Goal: Information Seeking & Learning: Learn about a topic

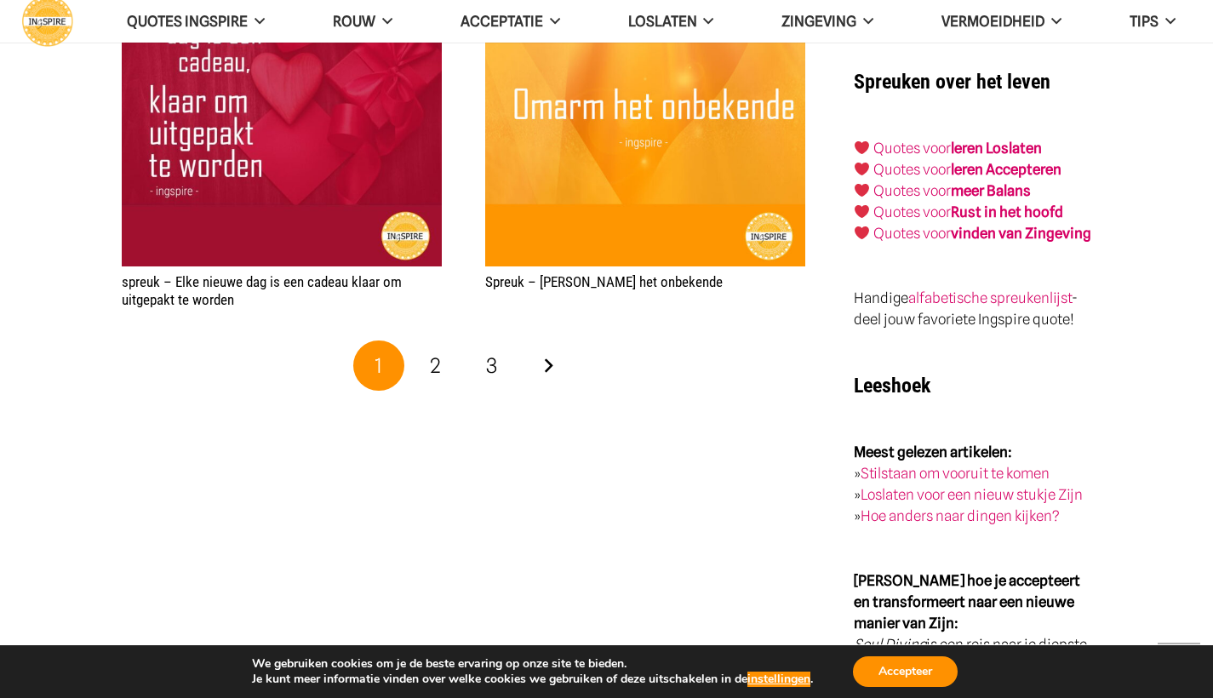
scroll to position [3002, 0]
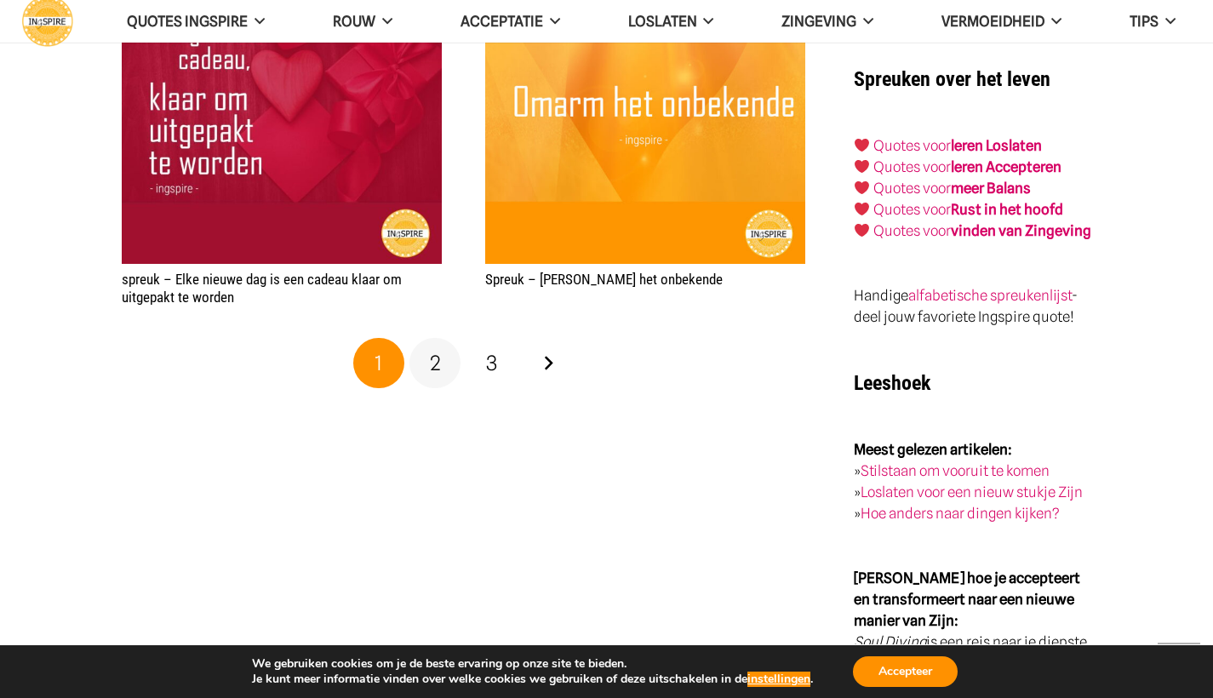
click at [438, 354] on span "2" at bounding box center [435, 363] width 11 height 25
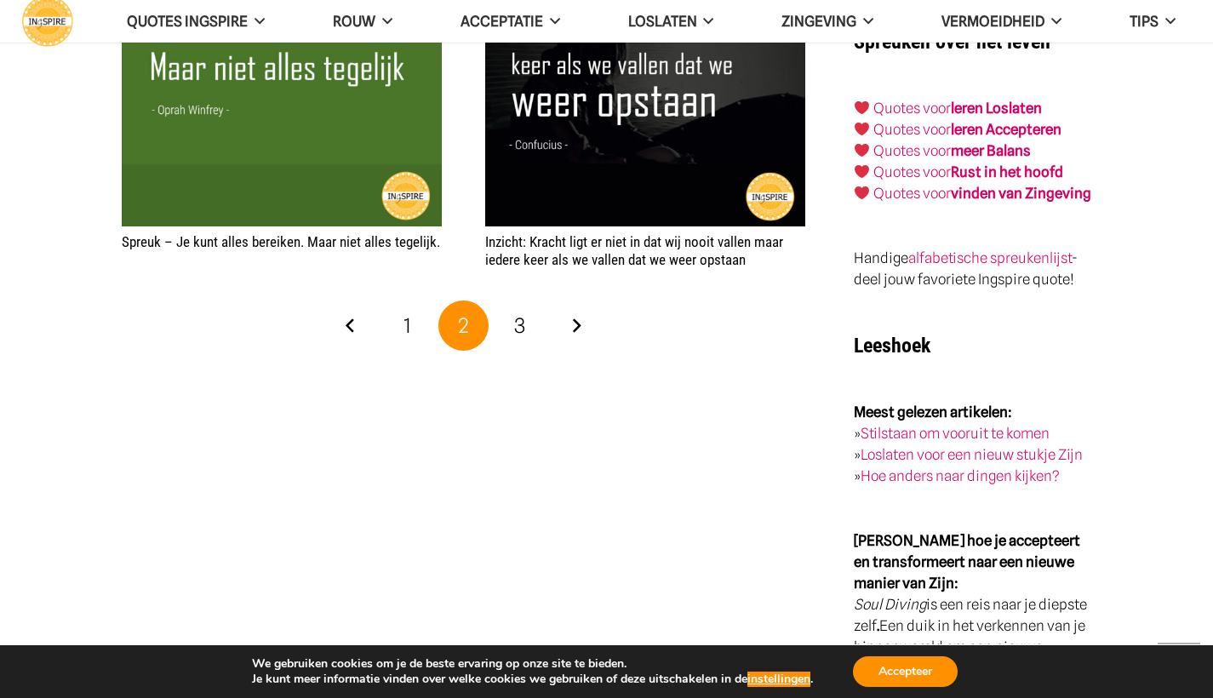
scroll to position [3057, 0]
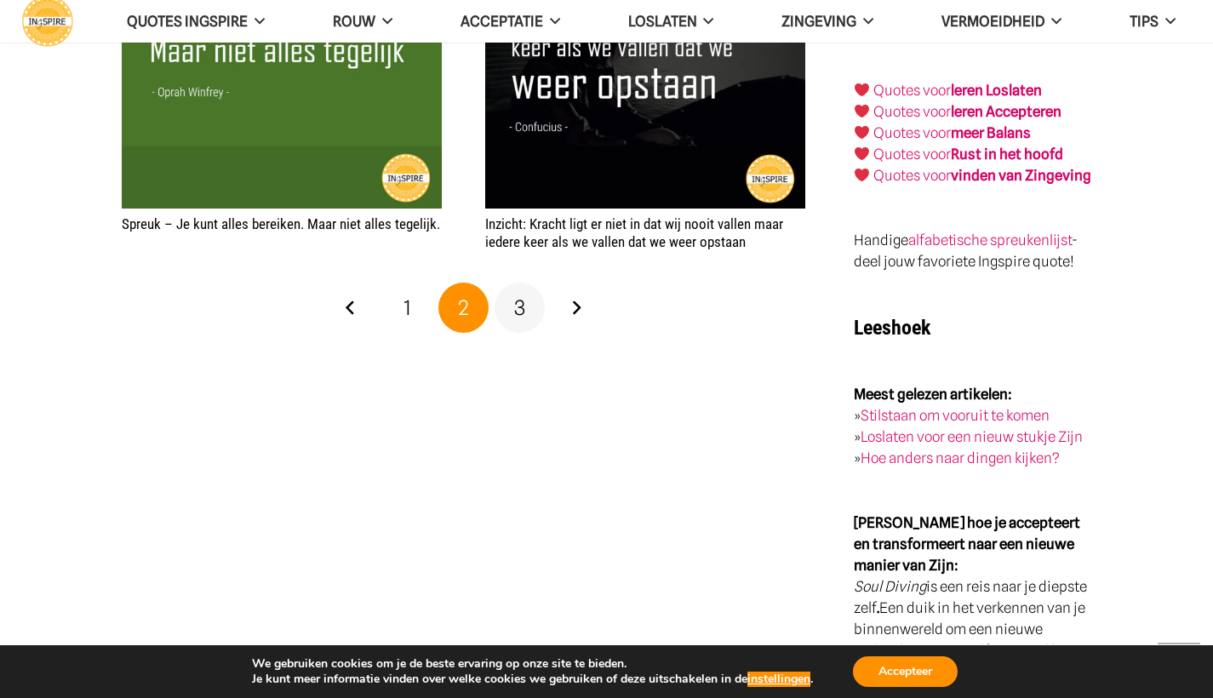
click at [513, 300] on link "3" at bounding box center [520, 308] width 51 height 51
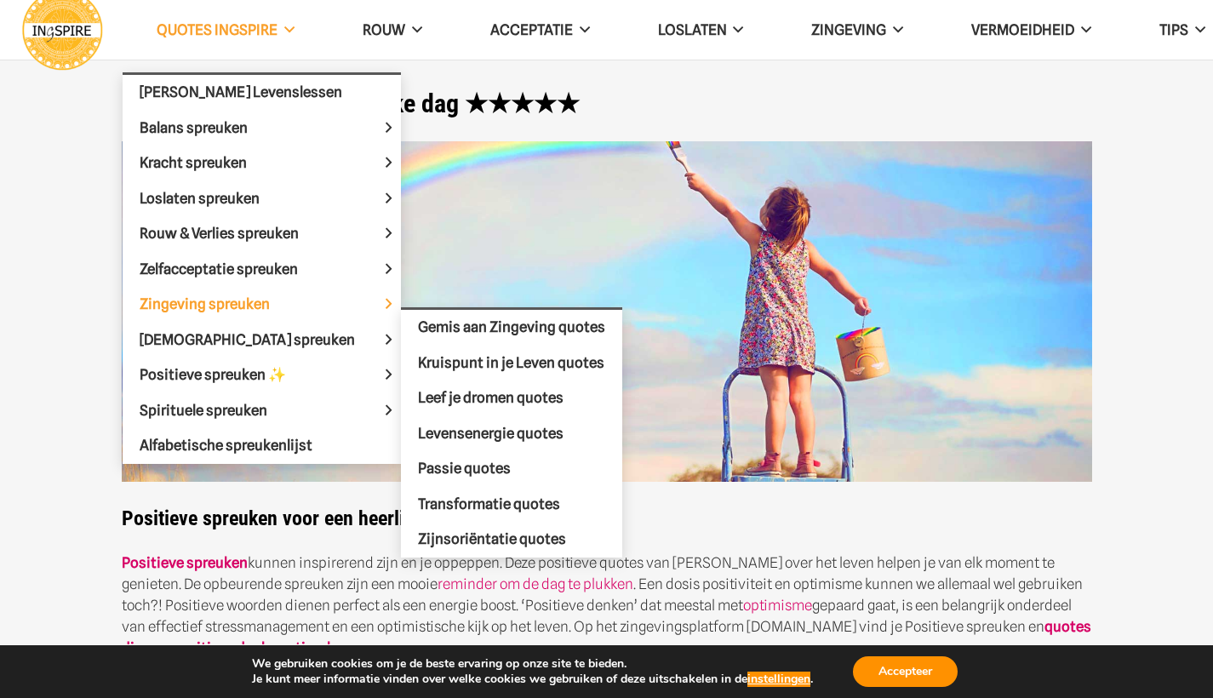
click at [260, 301] on span "Zingeving spreuken" at bounding box center [219, 303] width 159 height 17
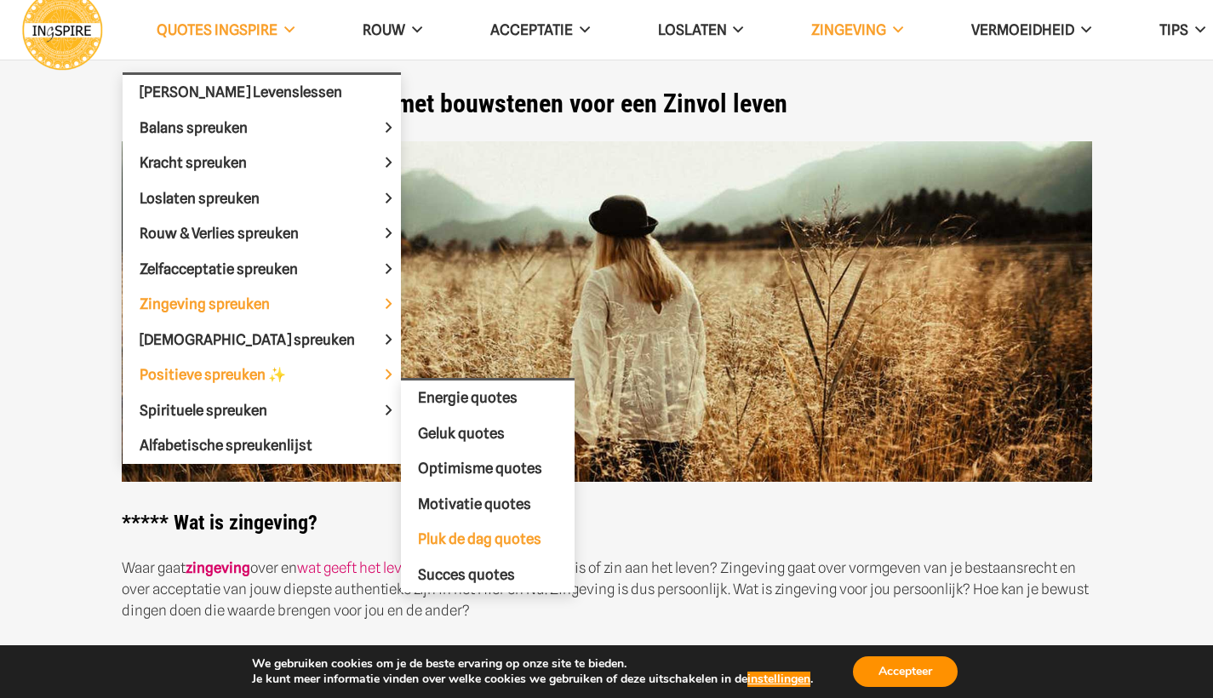
click at [426, 532] on span "Pluk de dag quotes" at bounding box center [479, 538] width 123 height 17
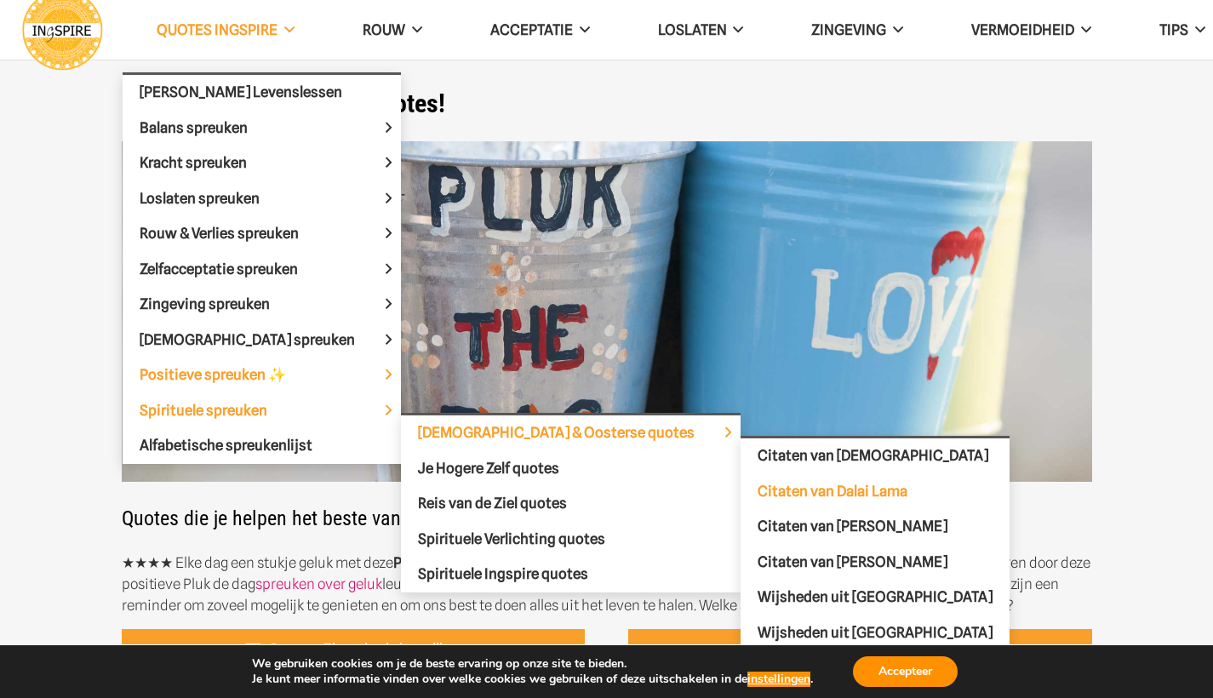
click at [758, 486] on span "Citaten van Dalai Lama" at bounding box center [833, 491] width 150 height 17
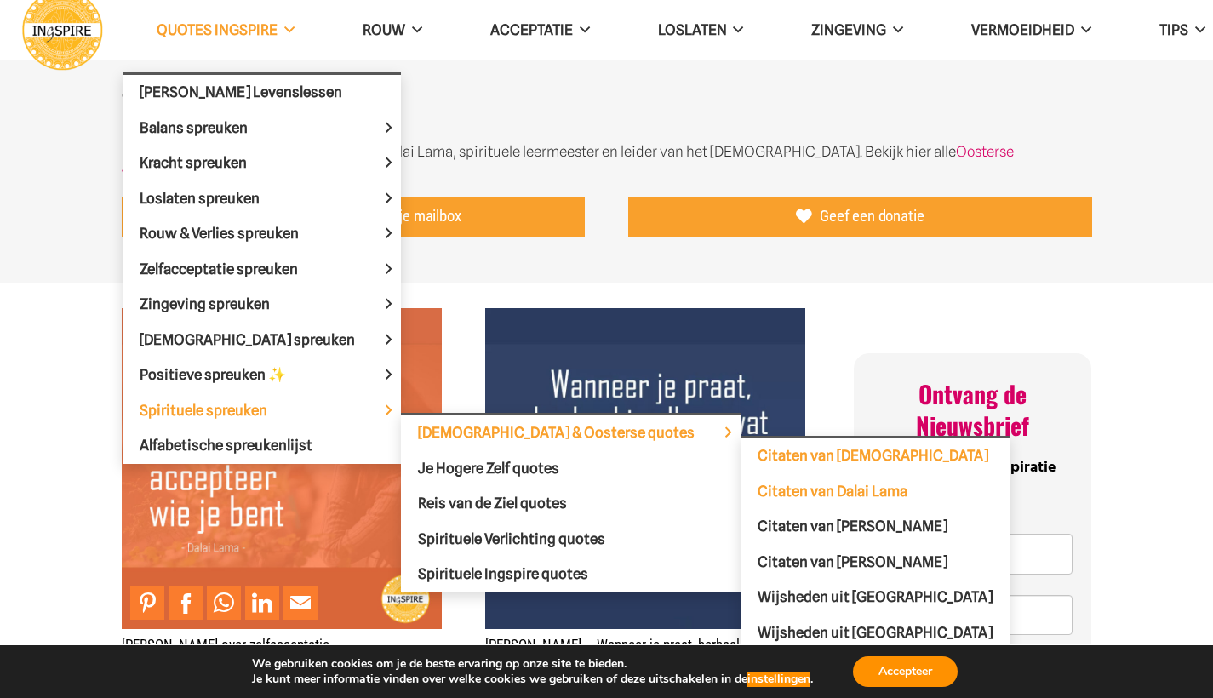
click at [758, 449] on span "Citaten van [DEMOGRAPHIC_DATA]" at bounding box center [873, 455] width 231 height 17
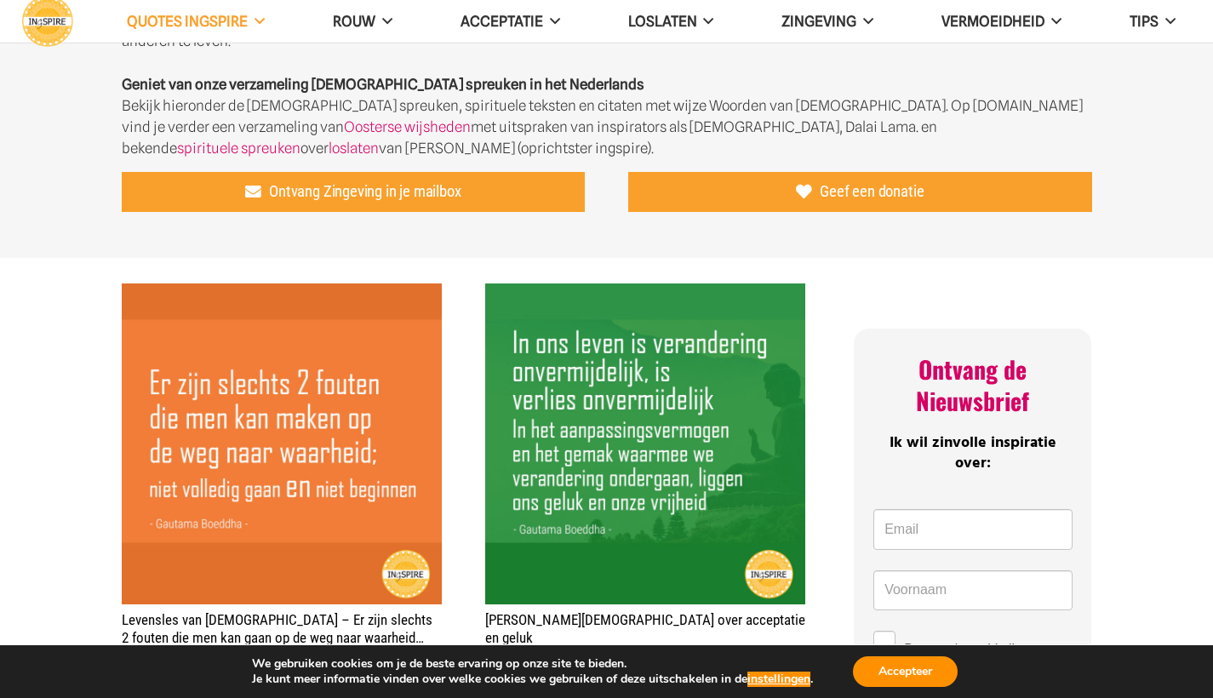
scroll to position [542, 0]
